Goal: Task Accomplishment & Management: Manage account settings

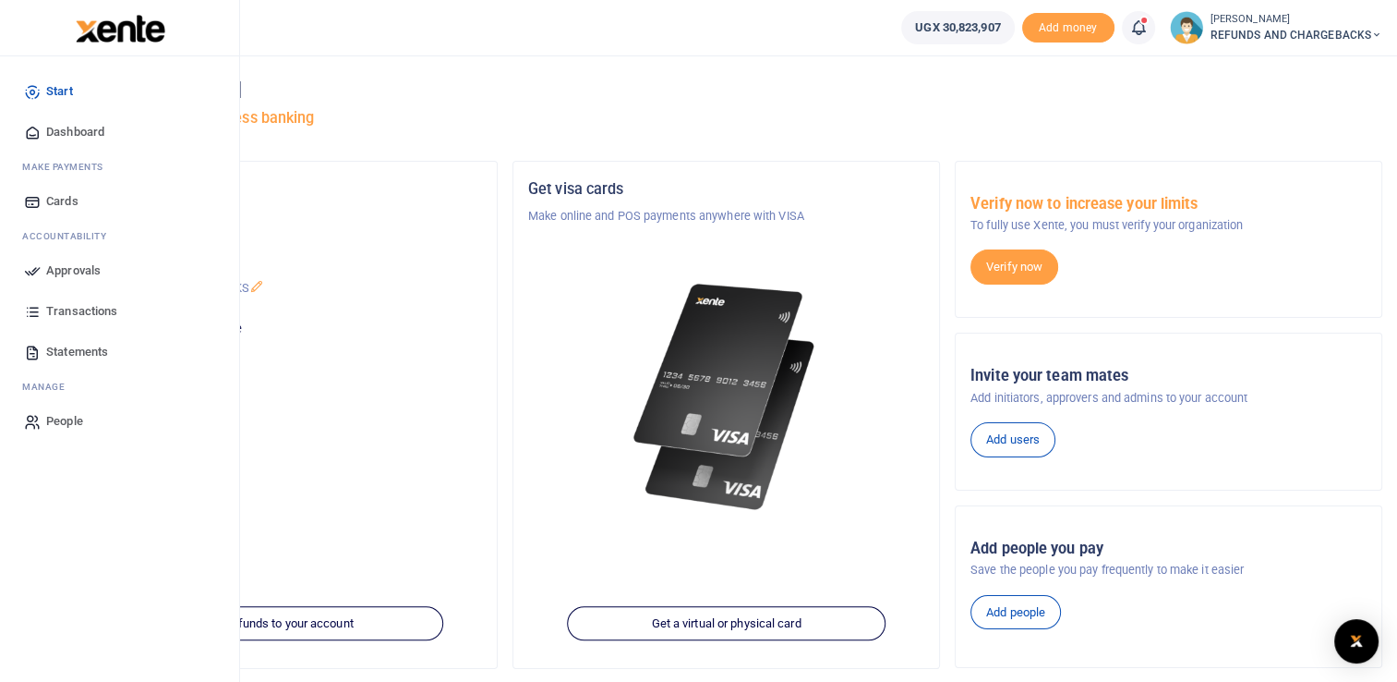
click at [80, 265] on span "Approvals" at bounding box center [73, 270] width 54 height 18
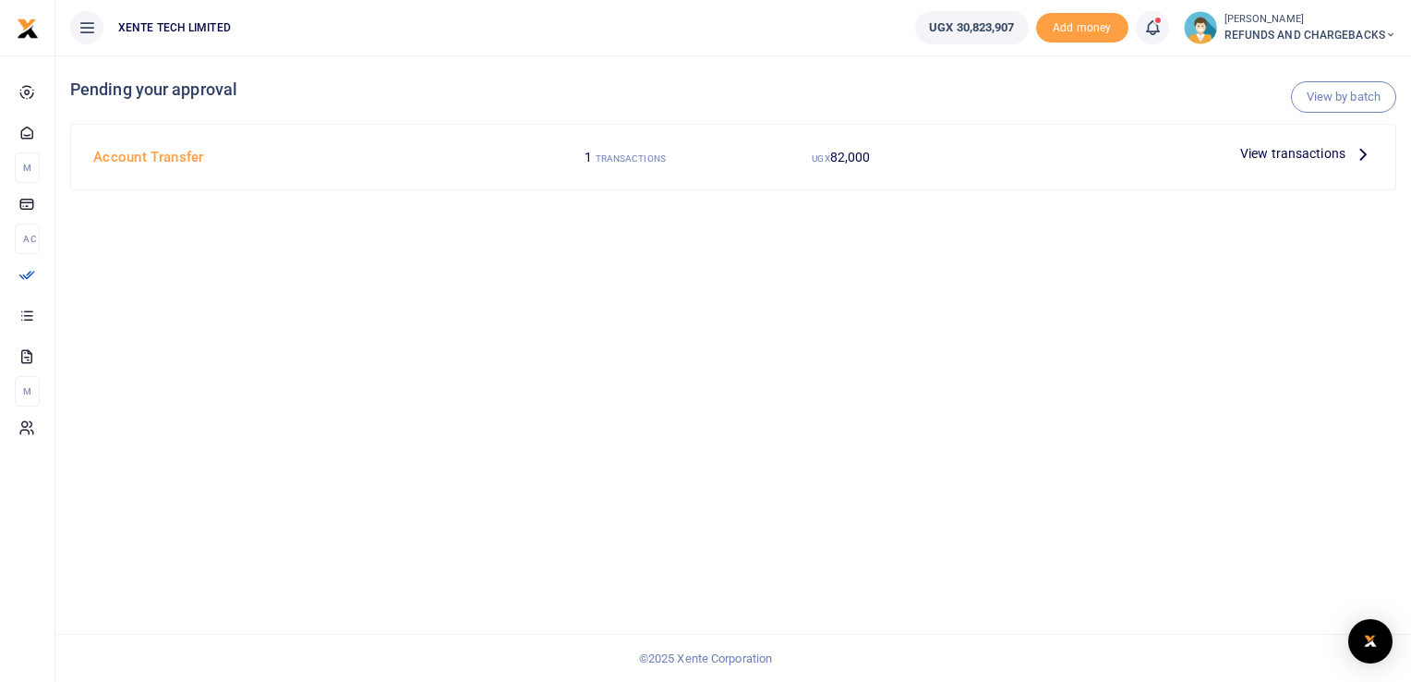
click at [1259, 152] on span "View transactions" at bounding box center [1292, 153] width 105 height 20
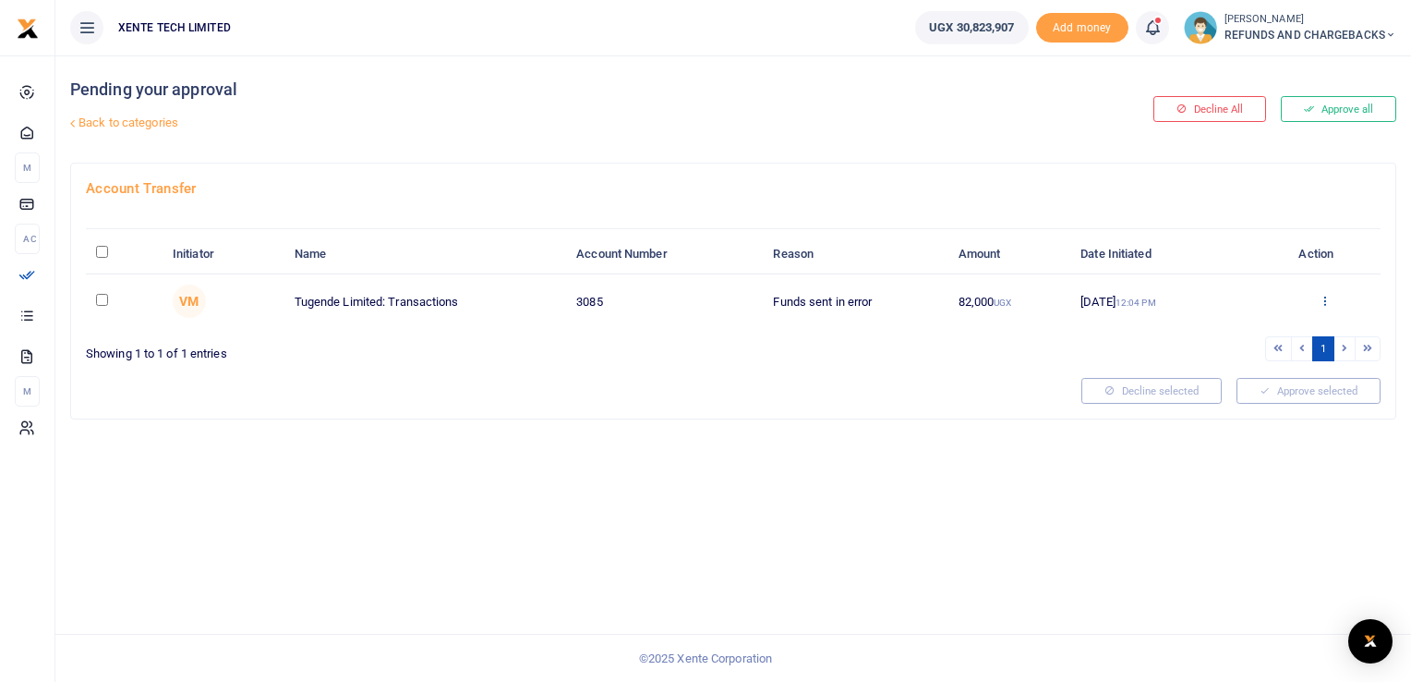
click at [1319, 297] on icon at bounding box center [1325, 300] width 12 height 13
click at [1241, 324] on link "Approve" at bounding box center [1258, 331] width 146 height 26
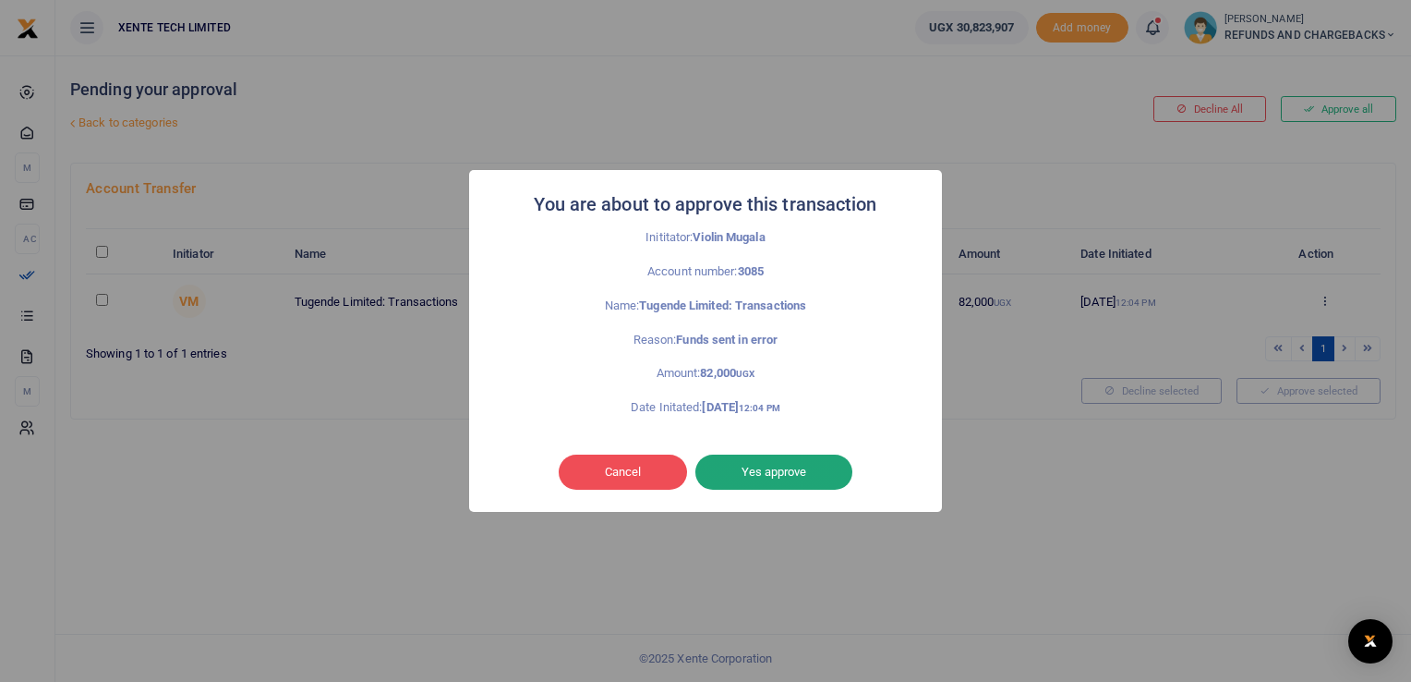
click at [744, 477] on button "Yes approve" at bounding box center [773, 471] width 157 height 35
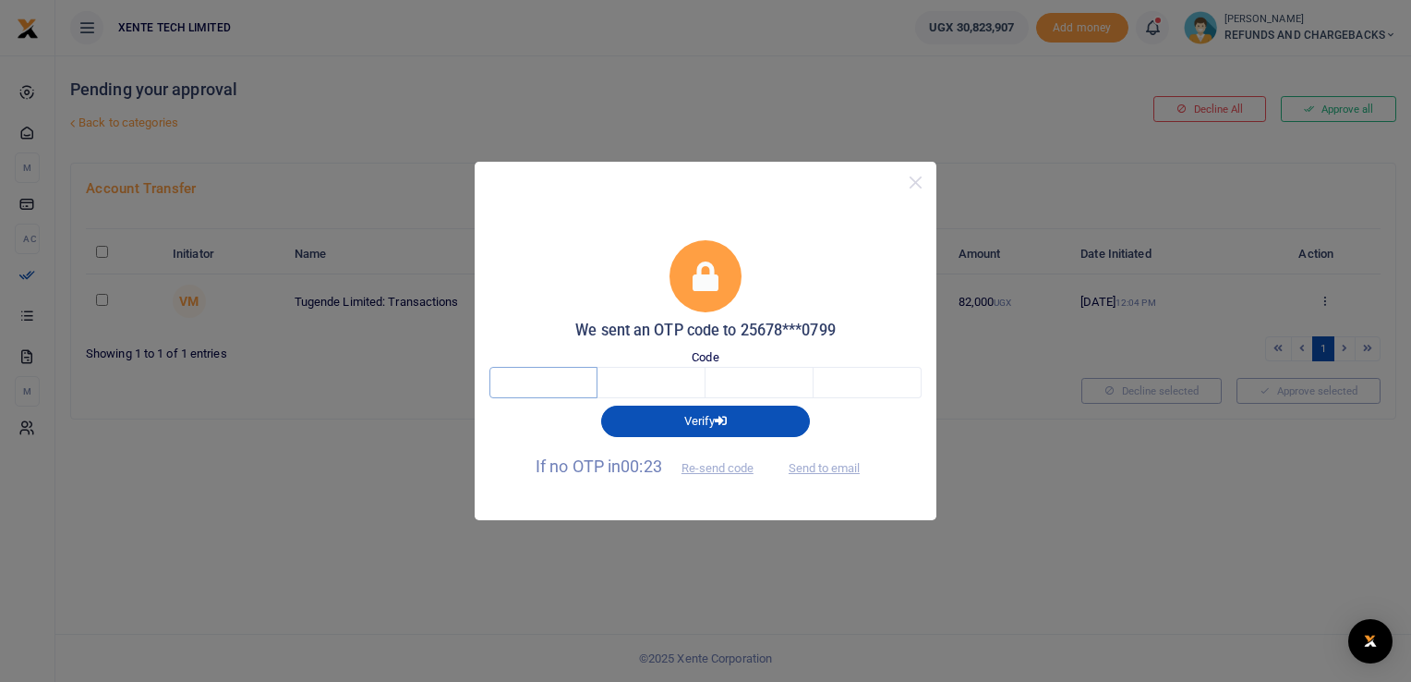
click at [565, 385] on input "text" at bounding box center [543, 382] width 108 height 31
type input "6"
type input "9"
type input "6"
